Goal: Ask a question

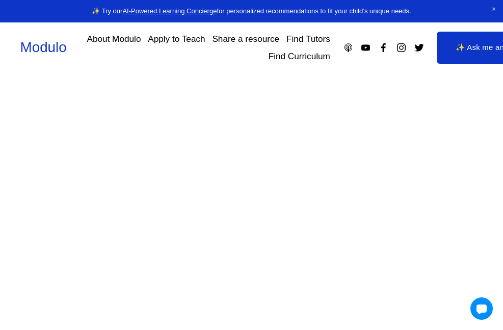
click at [475, 45] on div at bounding box center [251, 165] width 503 height 330
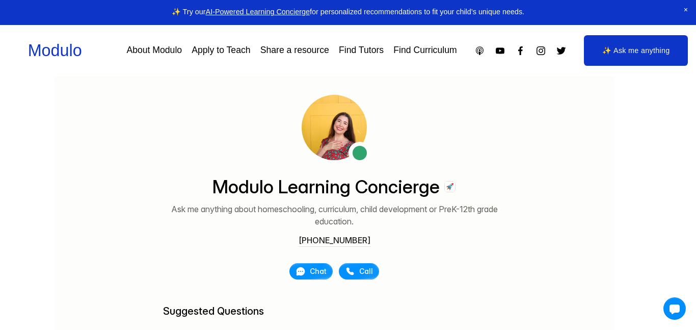
scroll to position [75, 0]
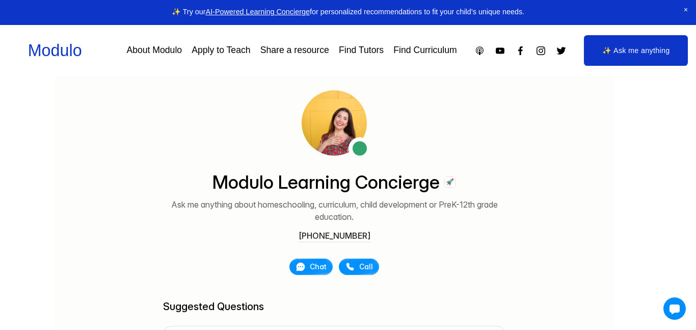
click at [502, 56] on link "✨ Ask me anything" at bounding box center [636, 50] width 104 height 31
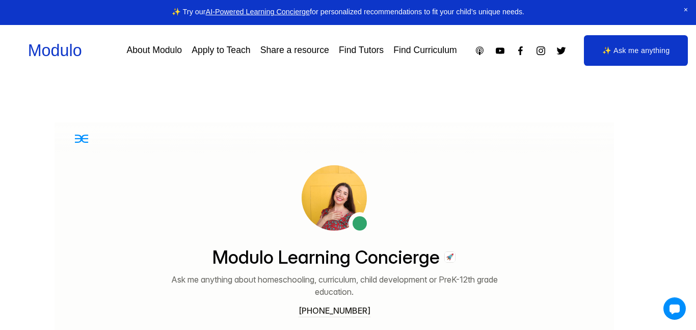
click at [607, 51] on link "✨ Ask me anything" at bounding box center [636, 50] width 104 height 31
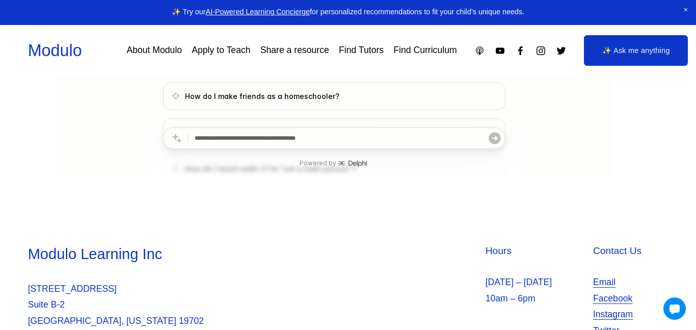
scroll to position [353, 0]
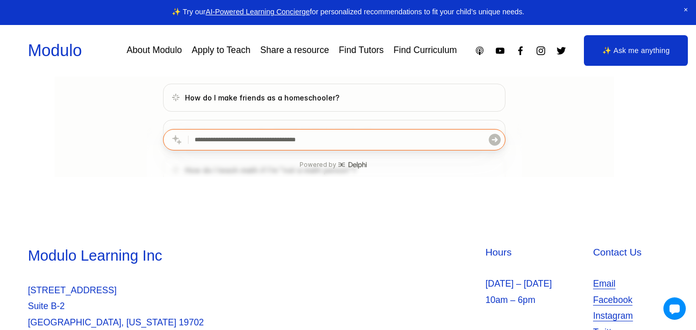
click at [337, 140] on input "text" at bounding box center [341, 139] width 293 height 20
type input "*****"
click button "submit" at bounding box center [494, 139] width 14 height 20
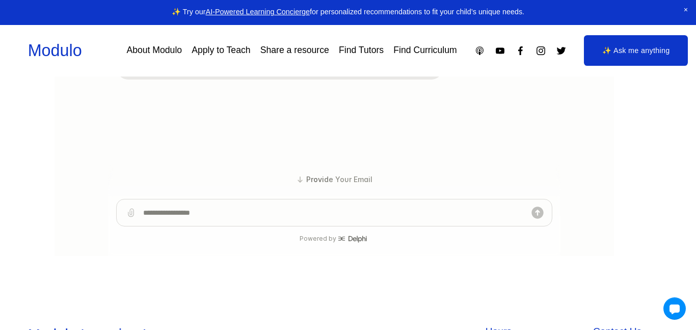
scroll to position [277, 0]
click at [273, 207] on textarea at bounding box center [334, 209] width 382 height 26
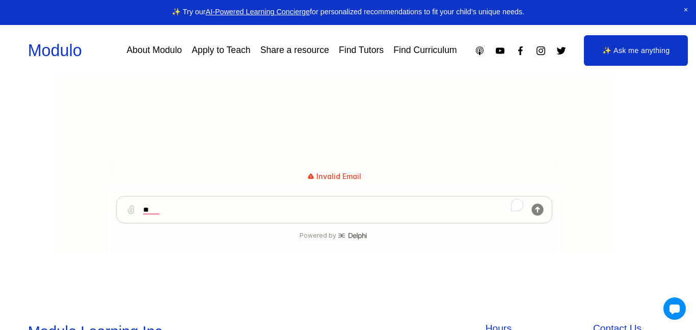
type textarea "*"
type textarea "**********"
